Goal: Find specific page/section: Find specific page/section

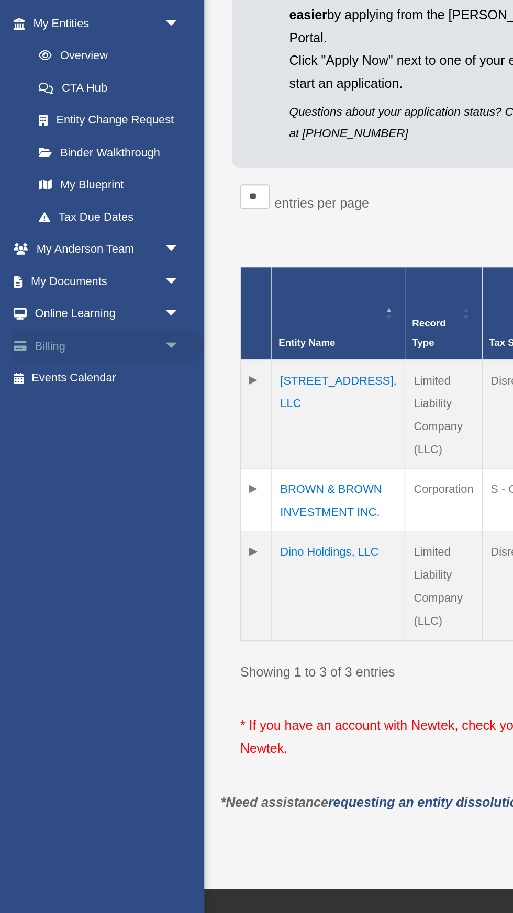
click at [115, 387] on span "arrow_drop_down" at bounding box center [115, 387] width 21 height 21
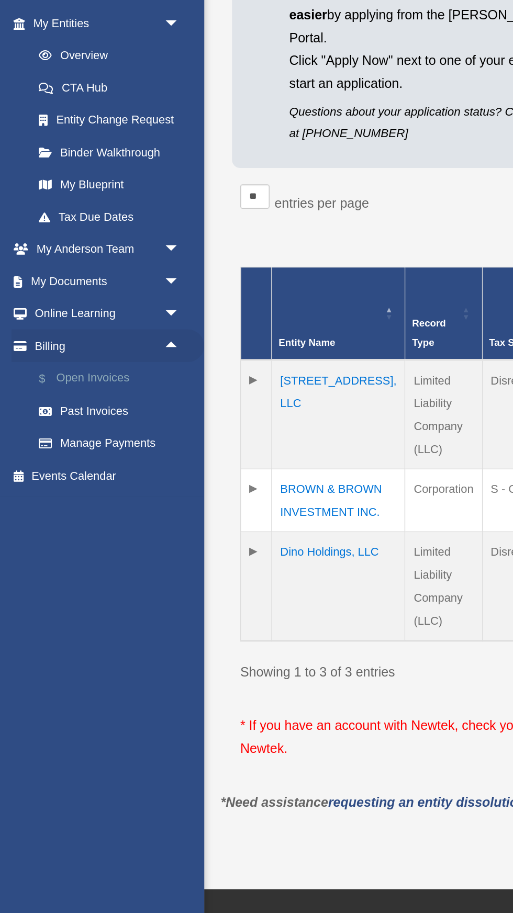
click at [71, 408] on link "$ Open Invoices" at bounding box center [73, 408] width 116 height 21
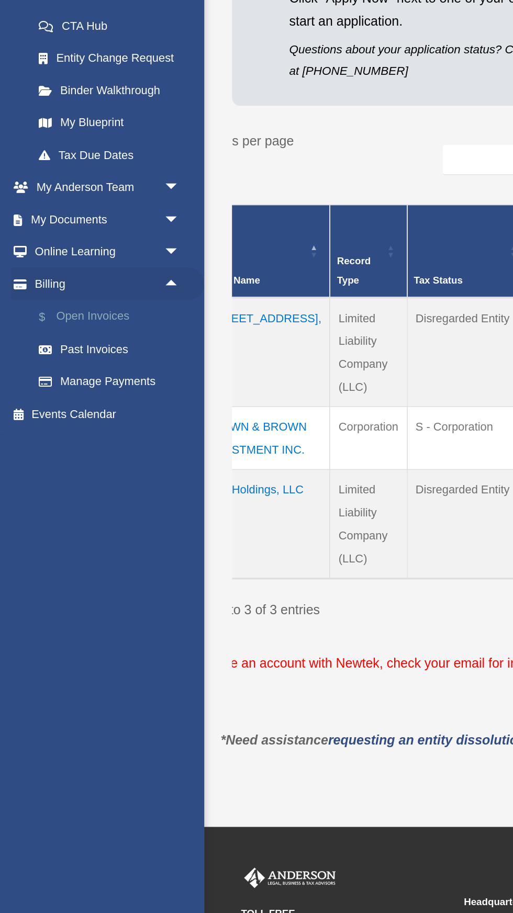
scroll to position [2, 0]
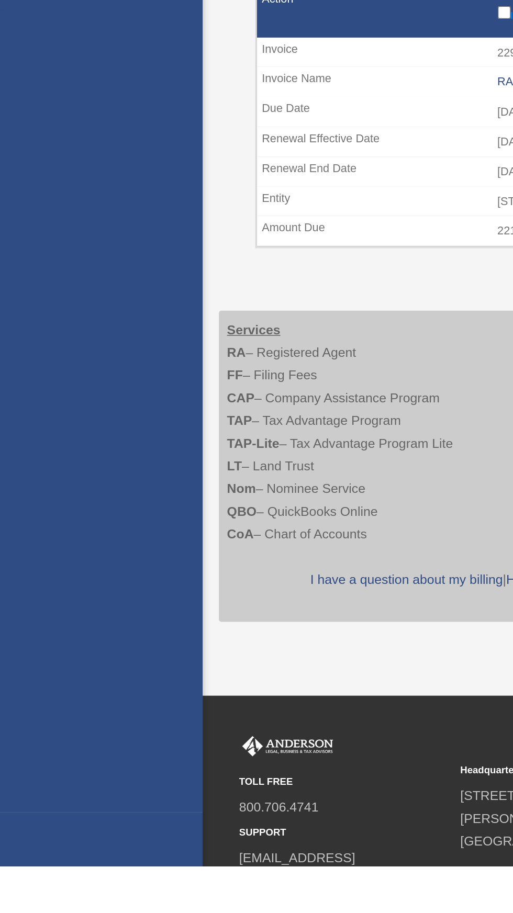
scroll to position [194, 0]
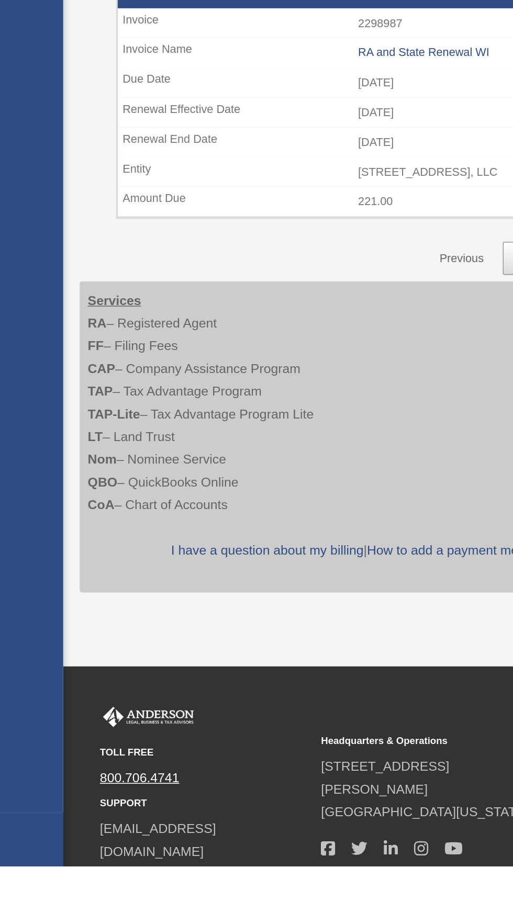
click at [185, 860] on link "800.706.4741" at bounding box center [179, 855] width 51 height 9
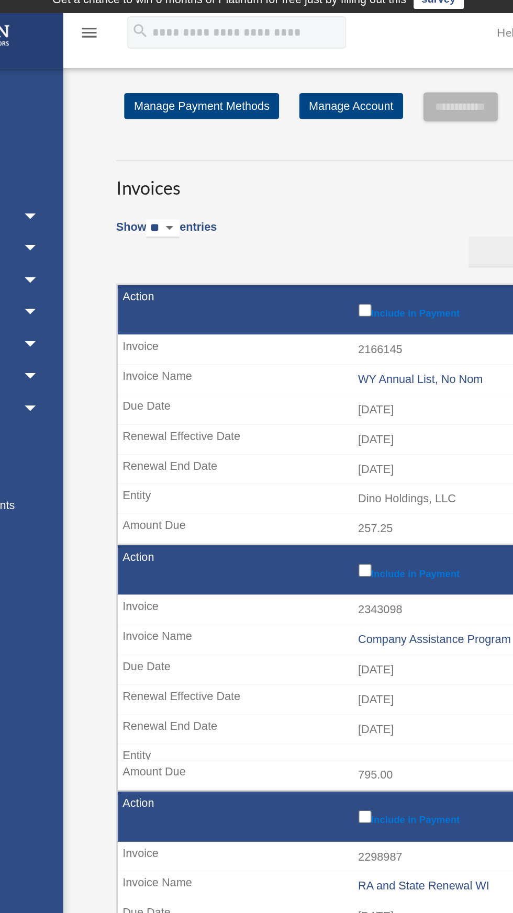
scroll to position [7, 0]
